Goal: Task Accomplishment & Management: Use online tool/utility

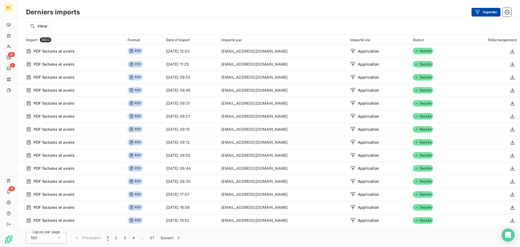
click at [480, 12] on div "button" at bounding box center [479, 11] width 8 height 5
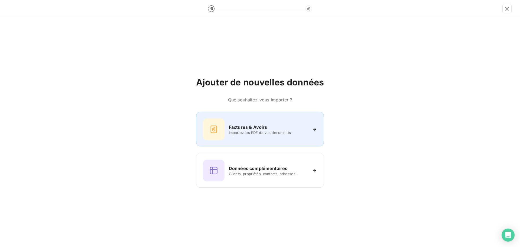
click at [242, 130] on h6 "Factures & Avoirs" at bounding box center [248, 127] width 38 height 6
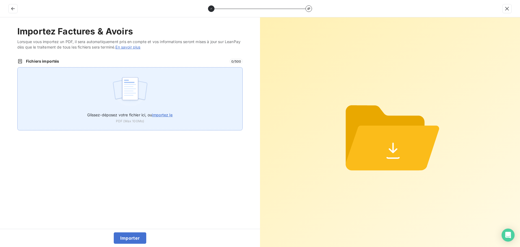
click at [107, 85] on div "Glissez-déposez votre fichier ici, ou importez le PDF (Max 100Mo)" at bounding box center [129, 98] width 225 height 63
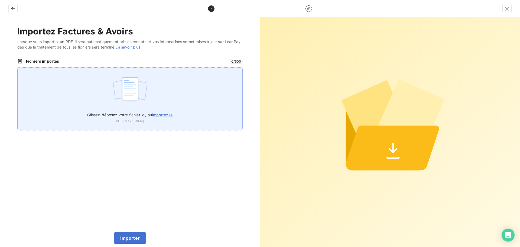
type input "C:\fakepath\FC39043.pdf"
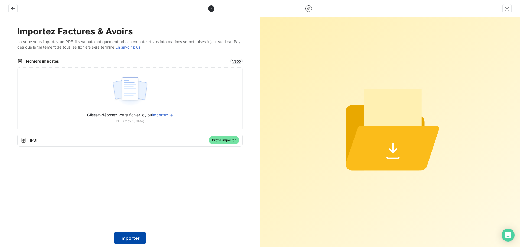
click at [126, 236] on button "Importer" at bounding box center [130, 237] width 33 height 11
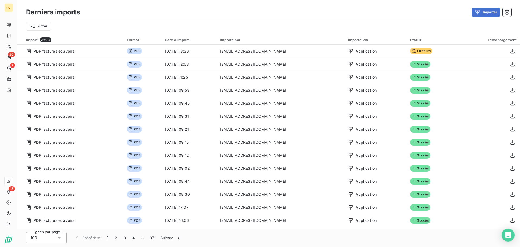
click at [242, 131] on td "[EMAIL_ADDRESS][DOMAIN_NAME]" at bounding box center [281, 129] width 128 height 13
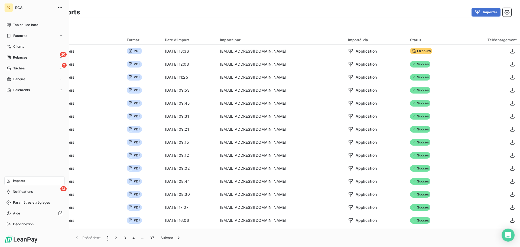
click at [4, 30] on nav "Tableau de bord Factures Clients 20 Relances 2 Tâches Banque Paiements" at bounding box center [34, 58] width 60 height 74
click at [14, 35] on span "Factures" at bounding box center [20, 35] width 14 height 5
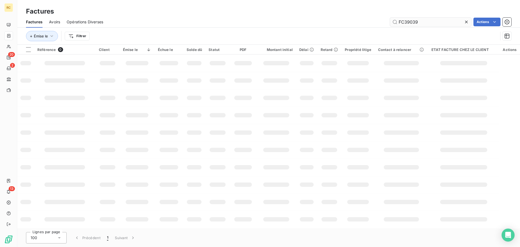
click at [443, 19] on input "FC39039" at bounding box center [430, 22] width 81 height 9
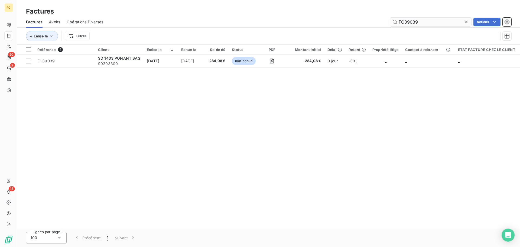
click at [443, 19] on input "FC39039" at bounding box center [430, 22] width 81 height 9
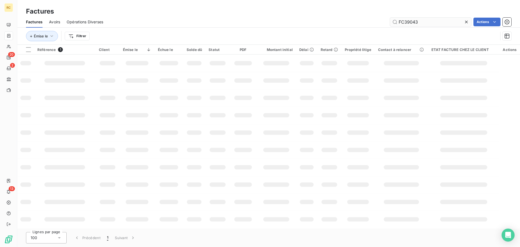
type input "FC39043"
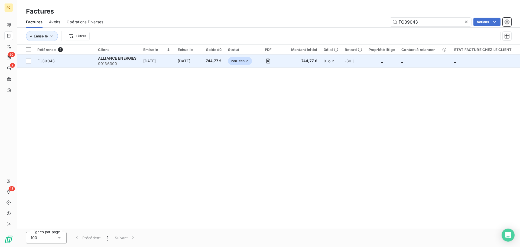
click at [63, 63] on span "FC39043" at bounding box center [64, 60] width 54 height 5
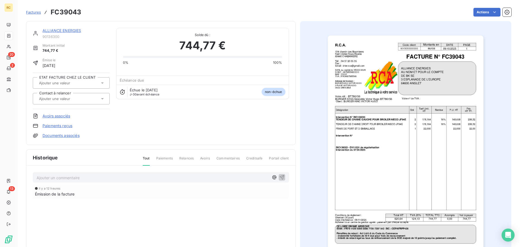
click at [75, 136] on link "Documents associés" at bounding box center [61, 135] width 37 height 5
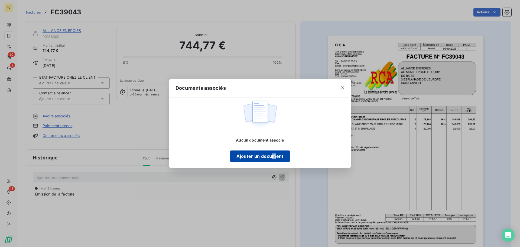
click at [273, 161] on div "Aucun document associé Ajouter un document" at bounding box center [260, 132] width 182 height 71
click at [273, 161] on button "Ajouter un document" at bounding box center [260, 155] width 60 height 11
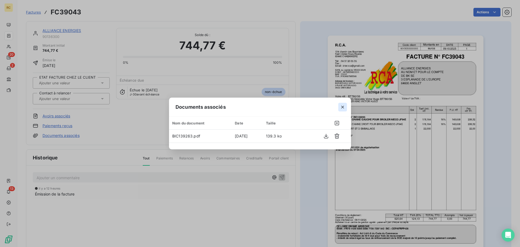
click at [345, 107] on button "button" at bounding box center [342, 107] width 9 height 9
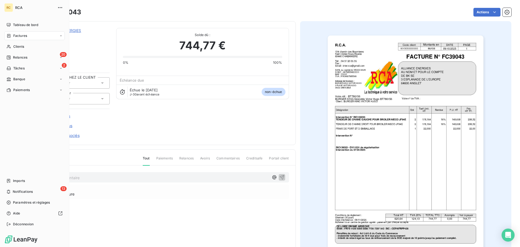
click at [25, 9] on span "RCA" at bounding box center [34, 7] width 39 height 4
click at [21, 8] on span "RCA" at bounding box center [34, 7] width 39 height 4
click at [17, 7] on span "RCA" at bounding box center [34, 7] width 39 height 4
